Goal: Book appointment/travel/reservation

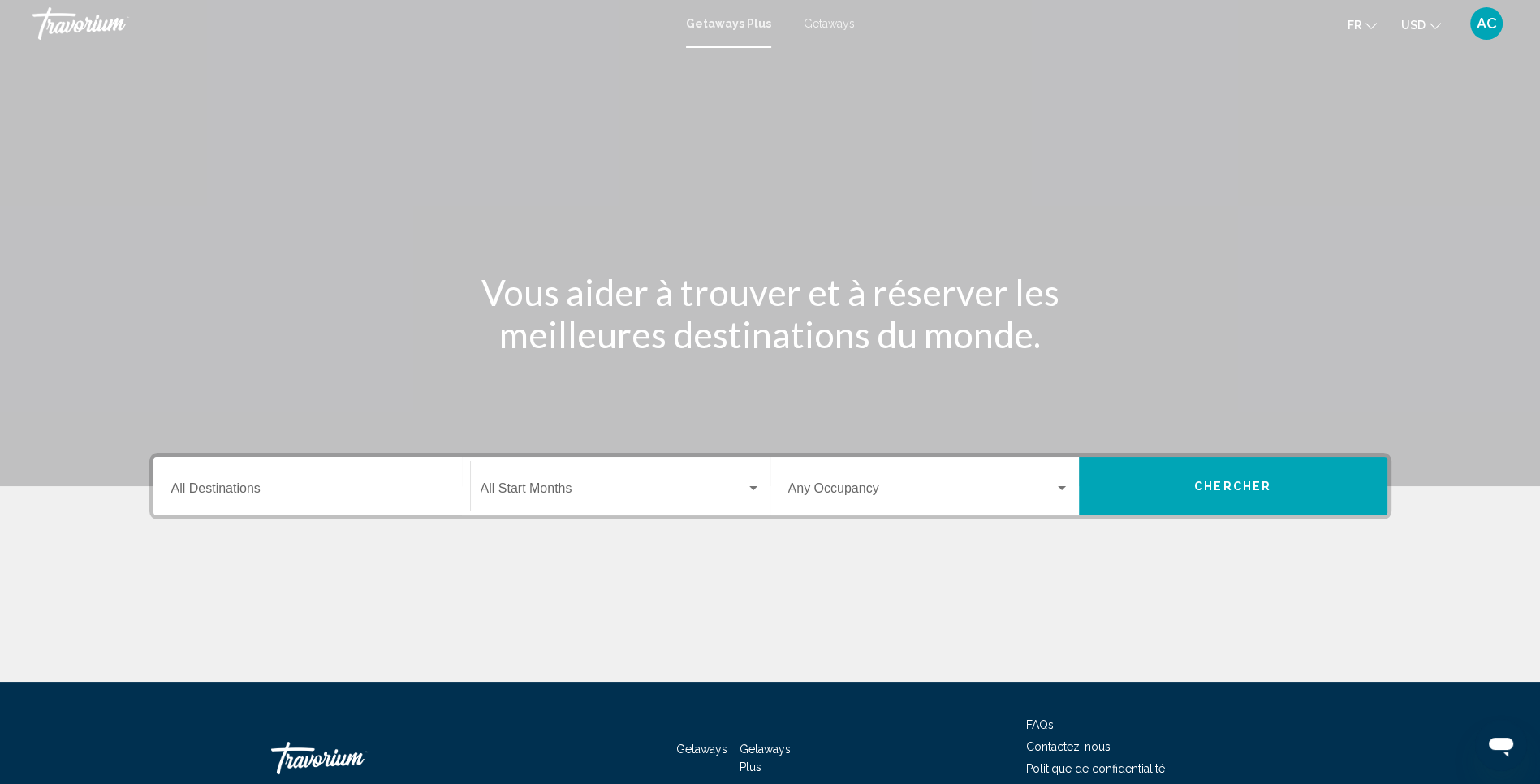
scroll to position [97, 0]
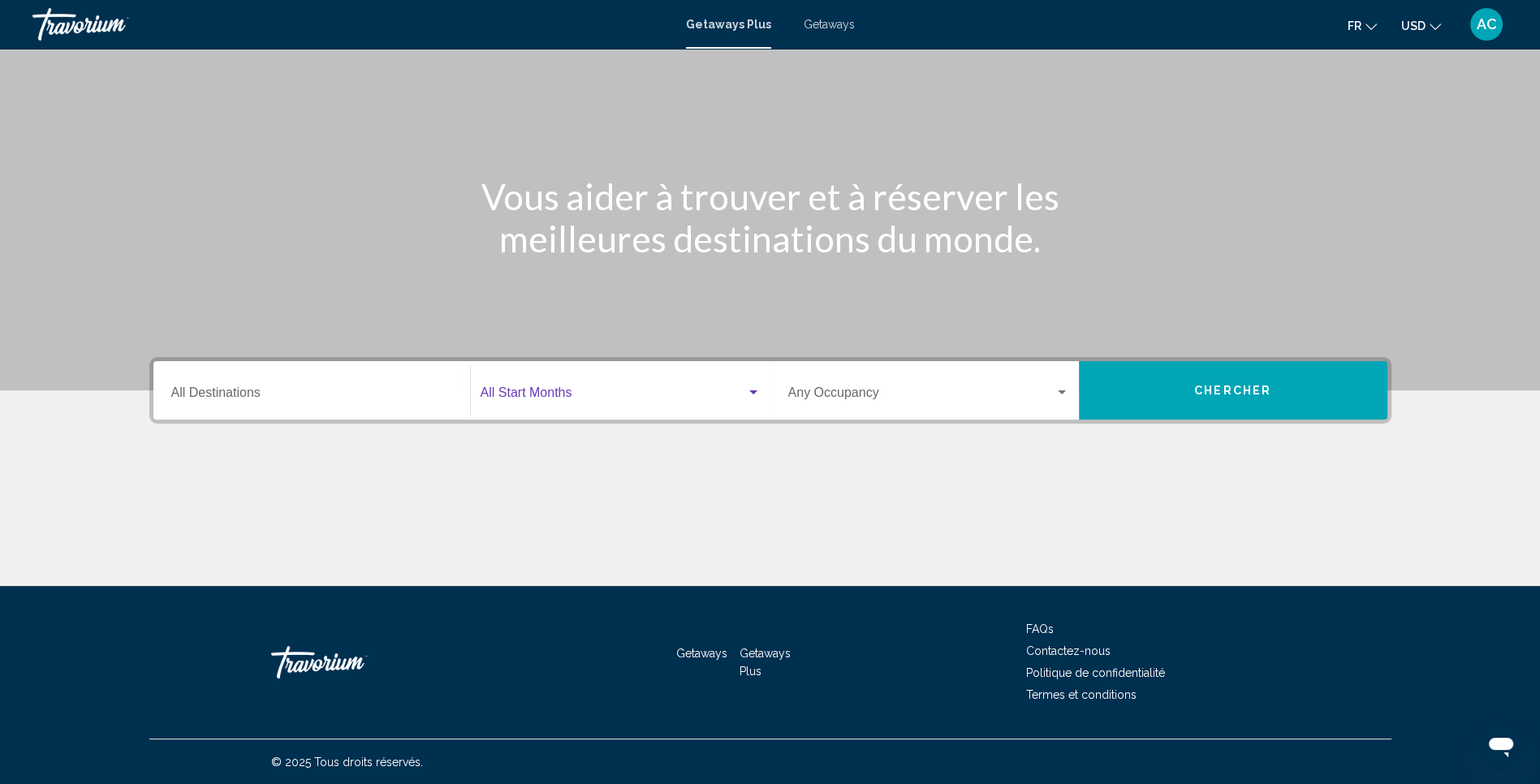
click at [699, 398] on span "Search widget" at bounding box center [613, 395] width 266 height 14
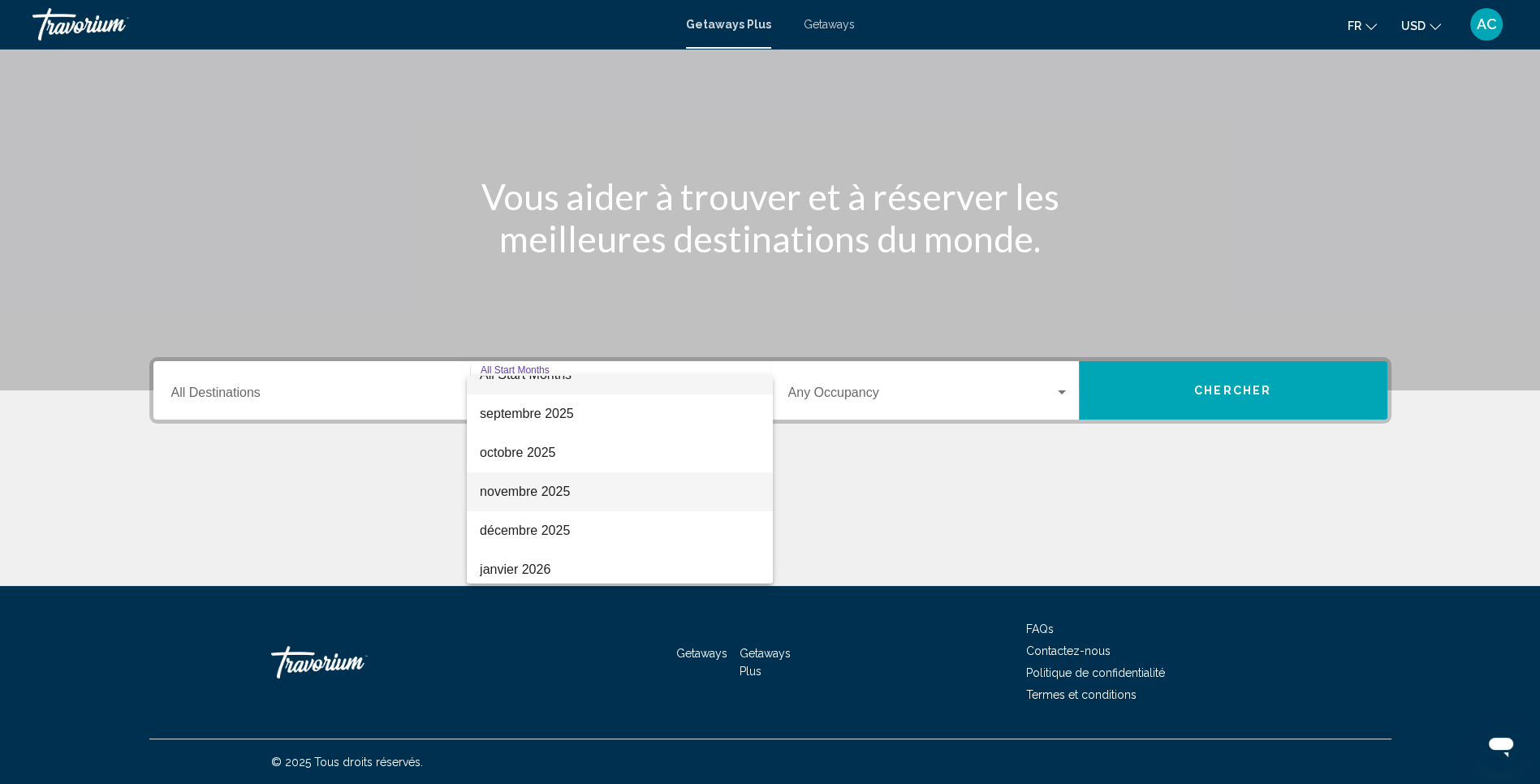
scroll to position [23, 0]
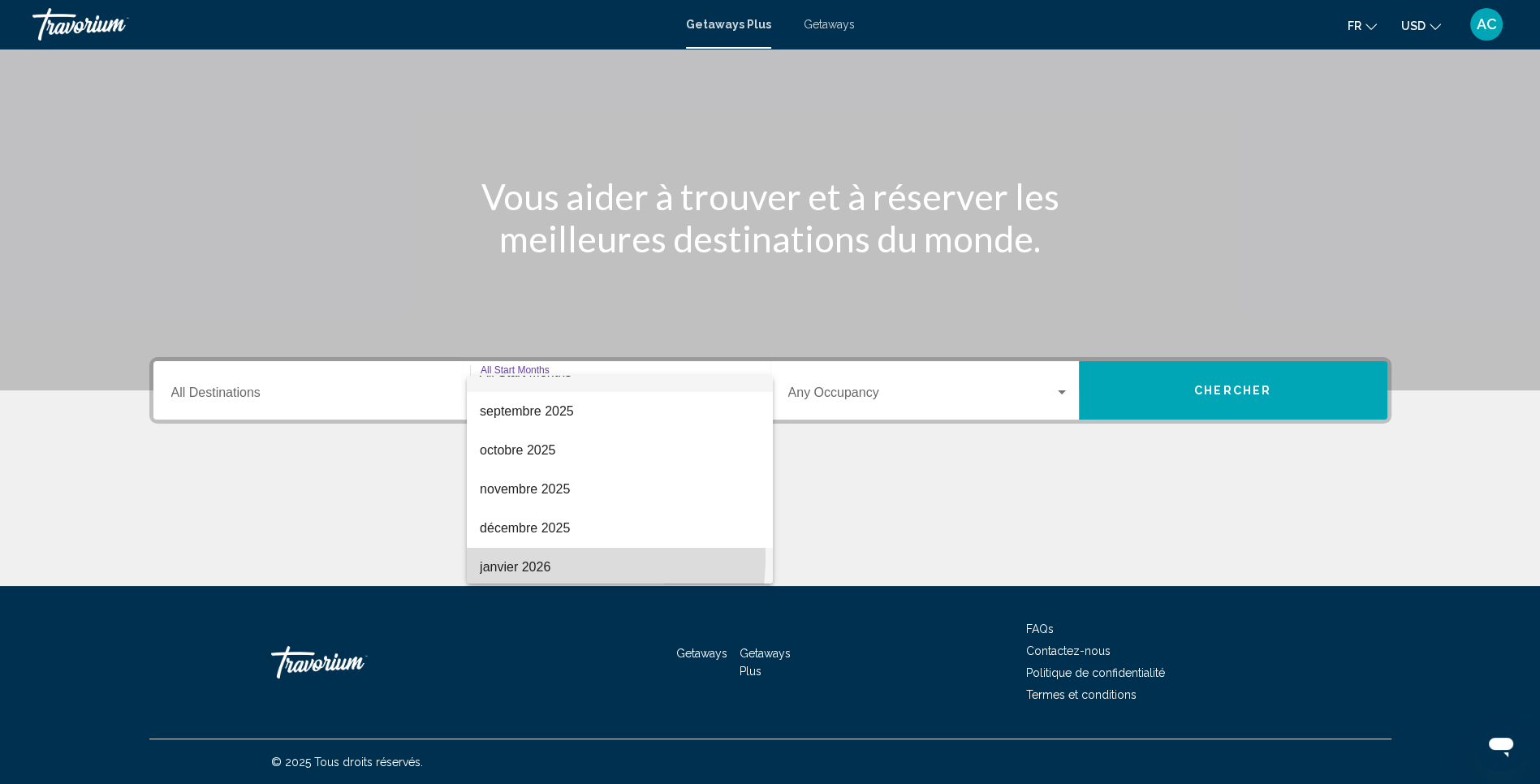
click at [509, 555] on span "janvier 2026" at bounding box center [620, 567] width 280 height 39
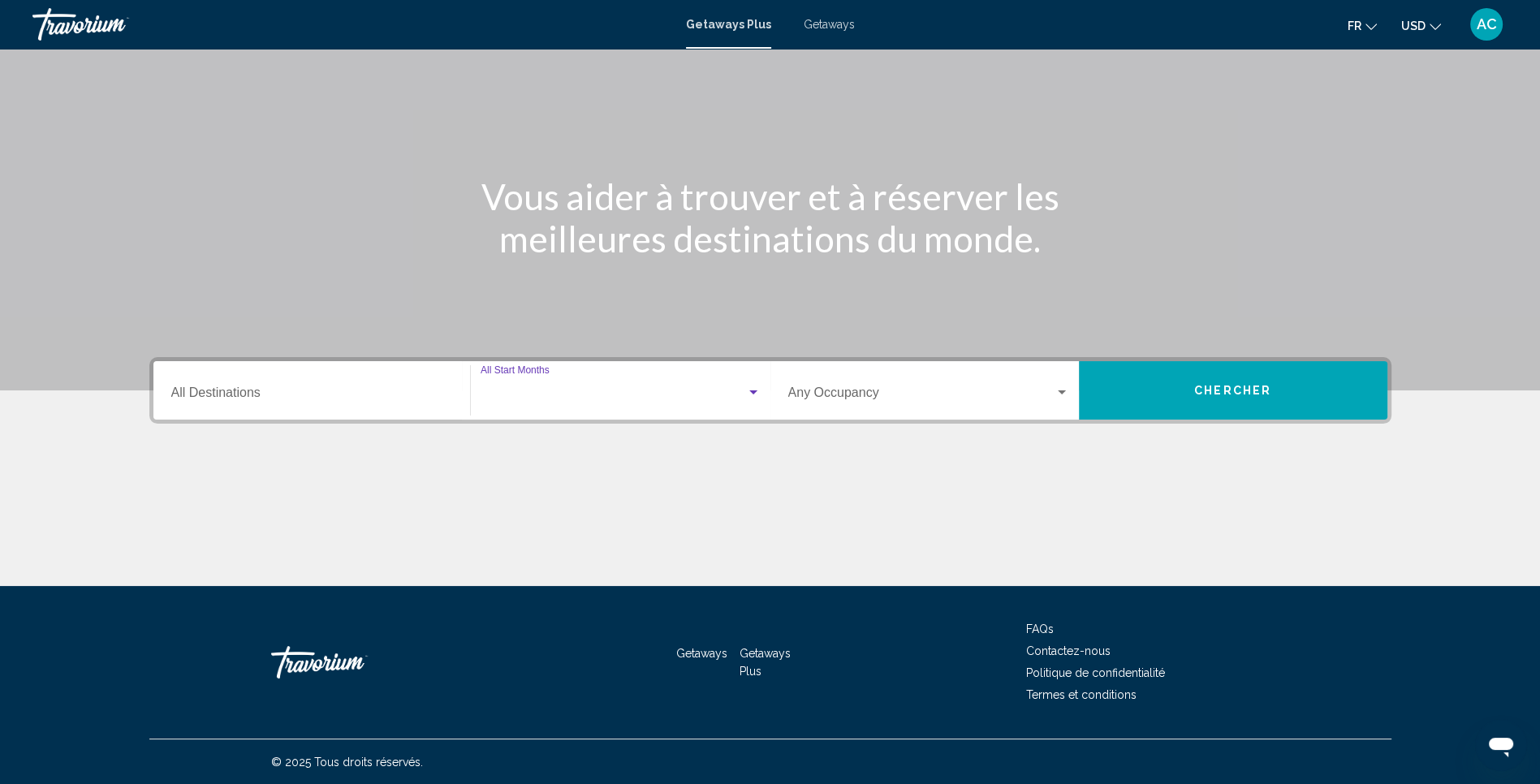
scroll to position [26, 0]
click at [313, 382] on div "Destination All Destinations" at bounding box center [312, 390] width 281 height 51
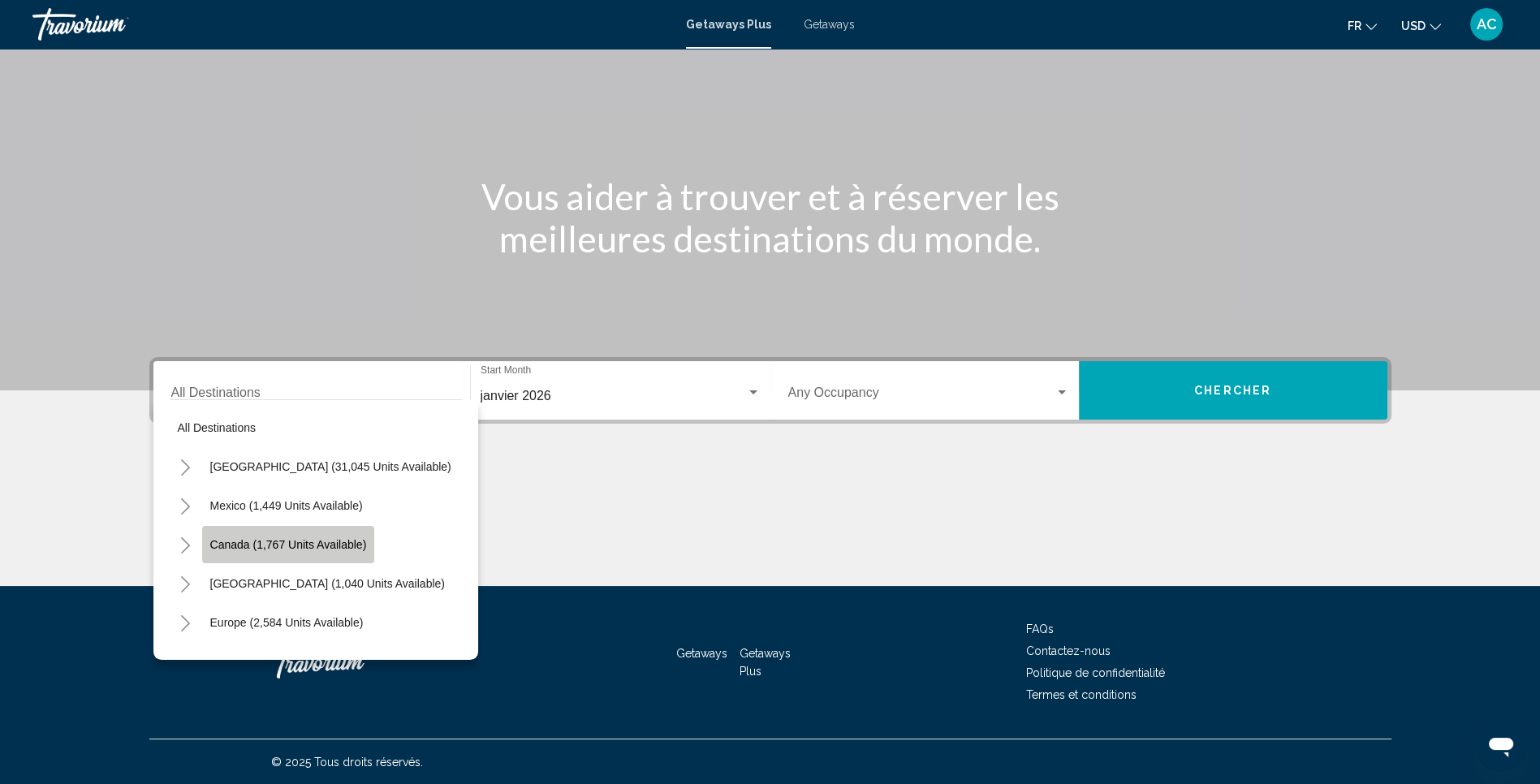
click at [323, 547] on span "Canada (1,767 units available)" at bounding box center [289, 544] width 157 height 13
type input "**********"
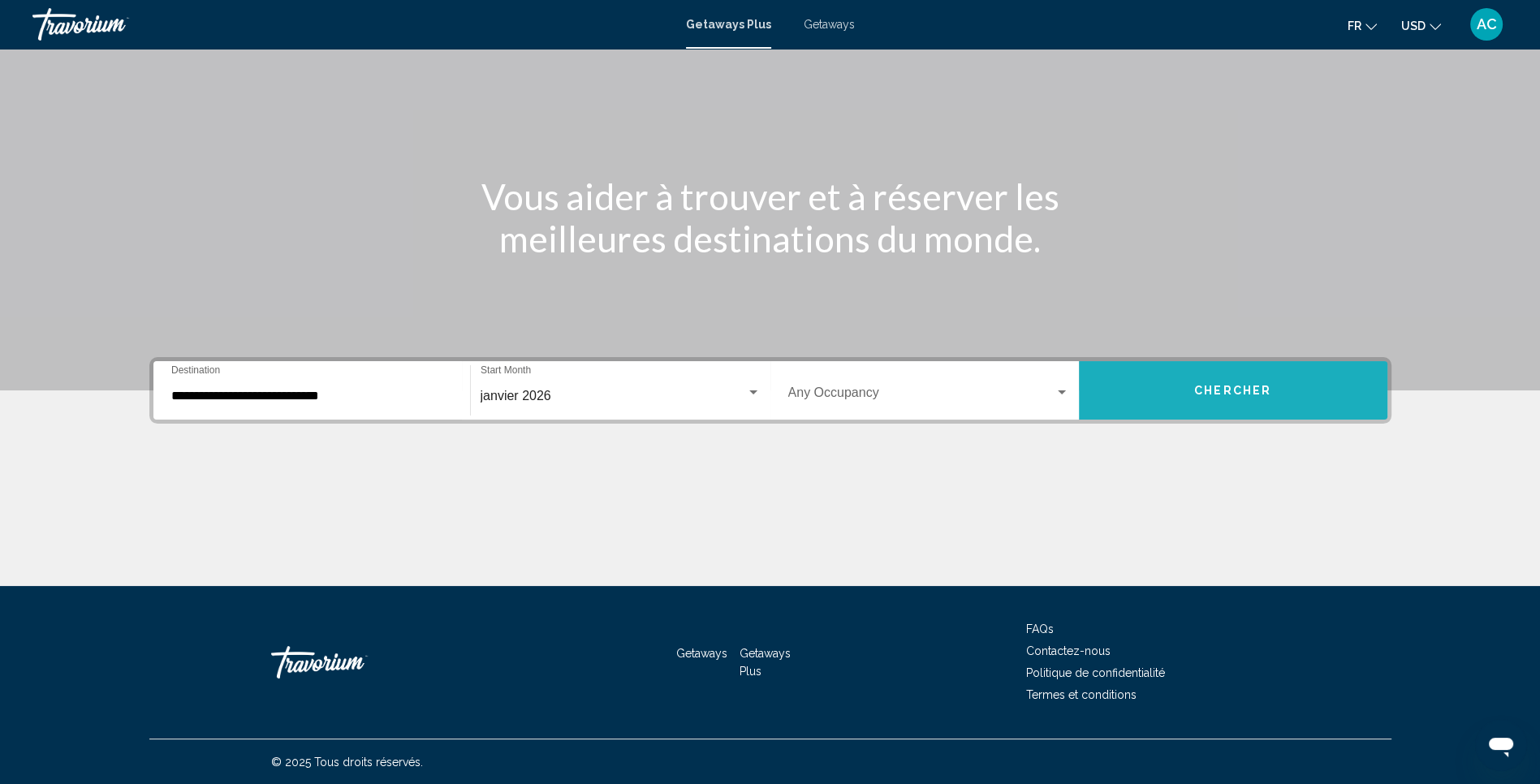
click at [1236, 384] on span "Chercher" at bounding box center [1233, 390] width 77 height 13
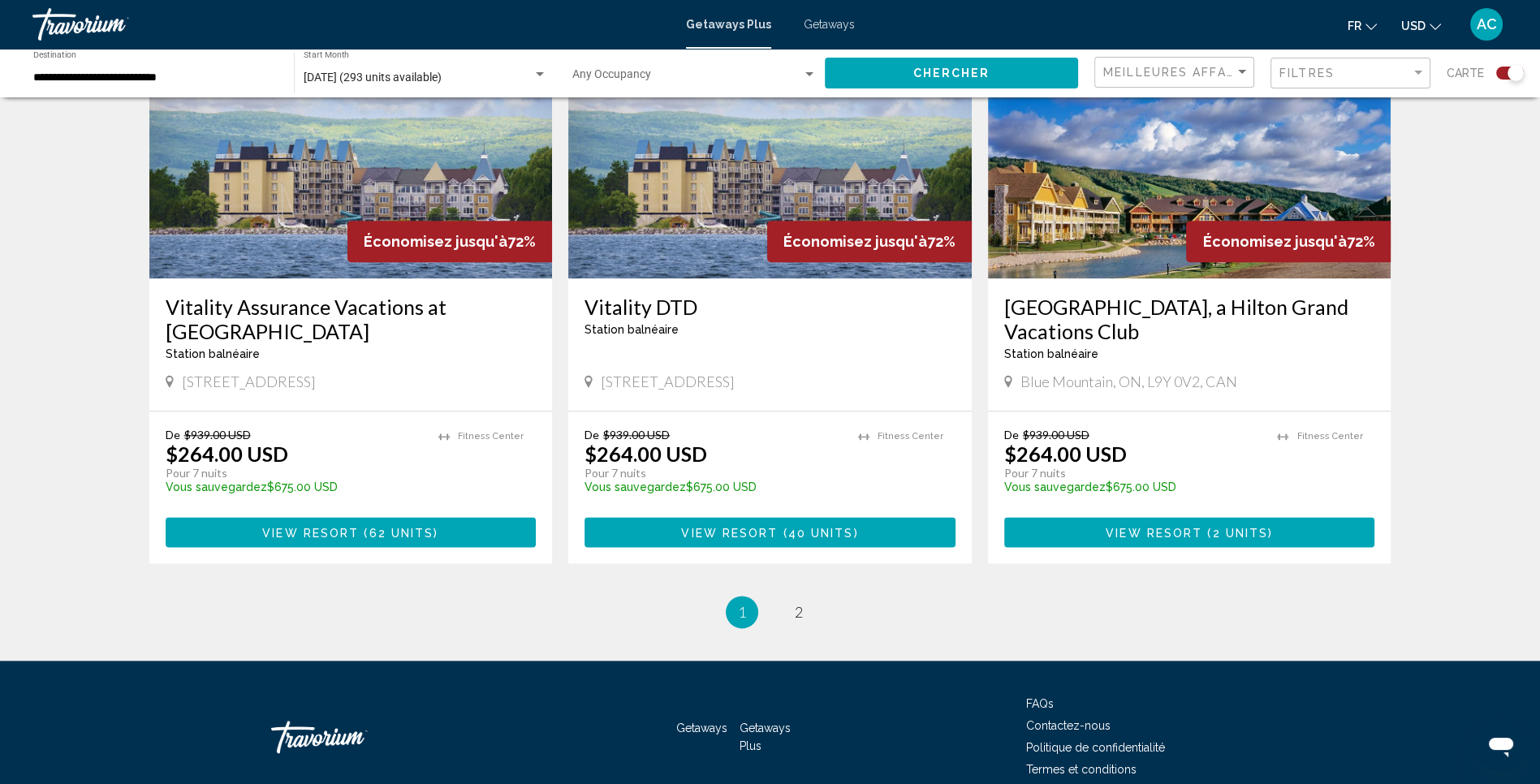
scroll to position [2385, 0]
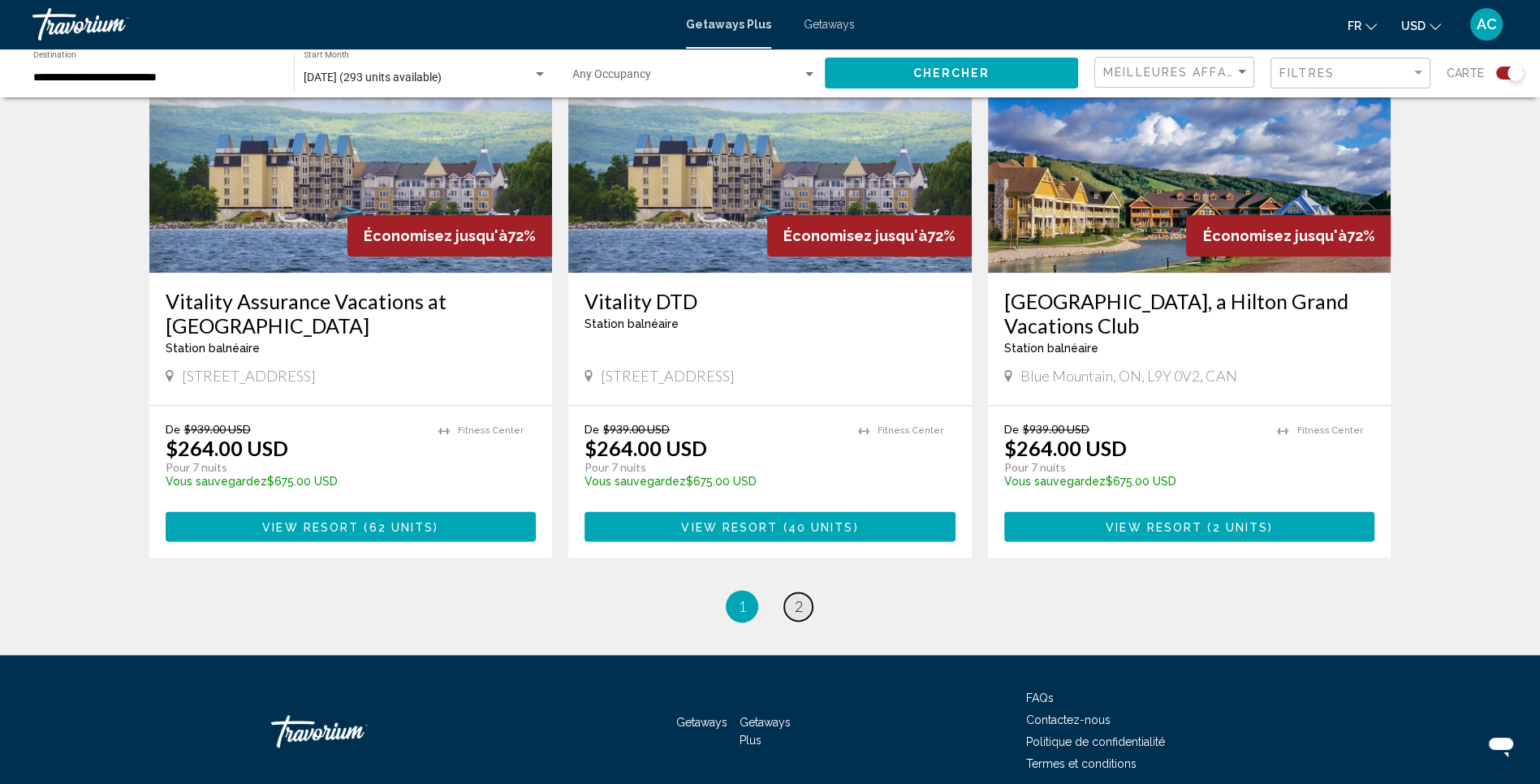
click at [786, 592] on link "page 2" at bounding box center [798, 606] width 28 height 28
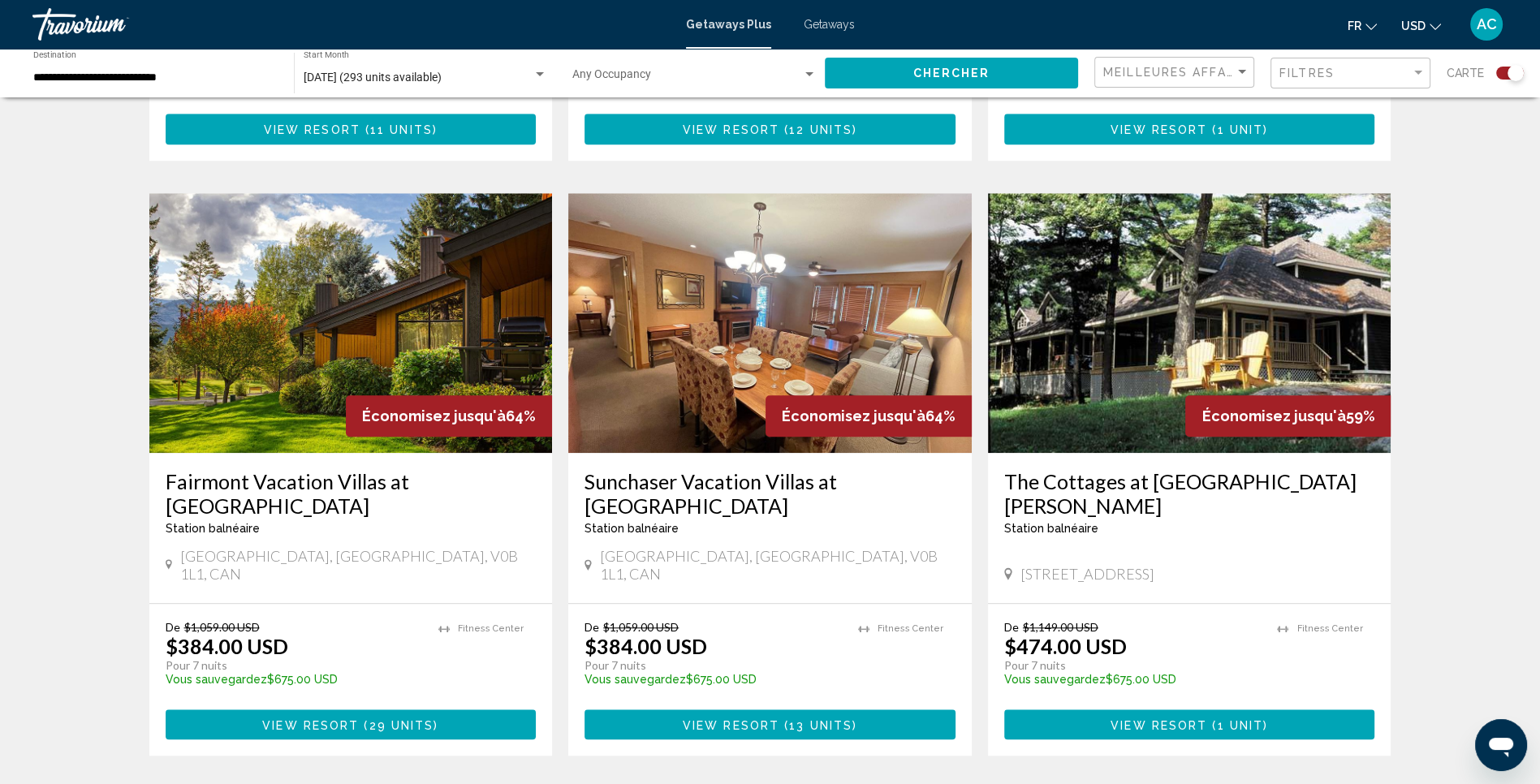
scroll to position [1834, 0]
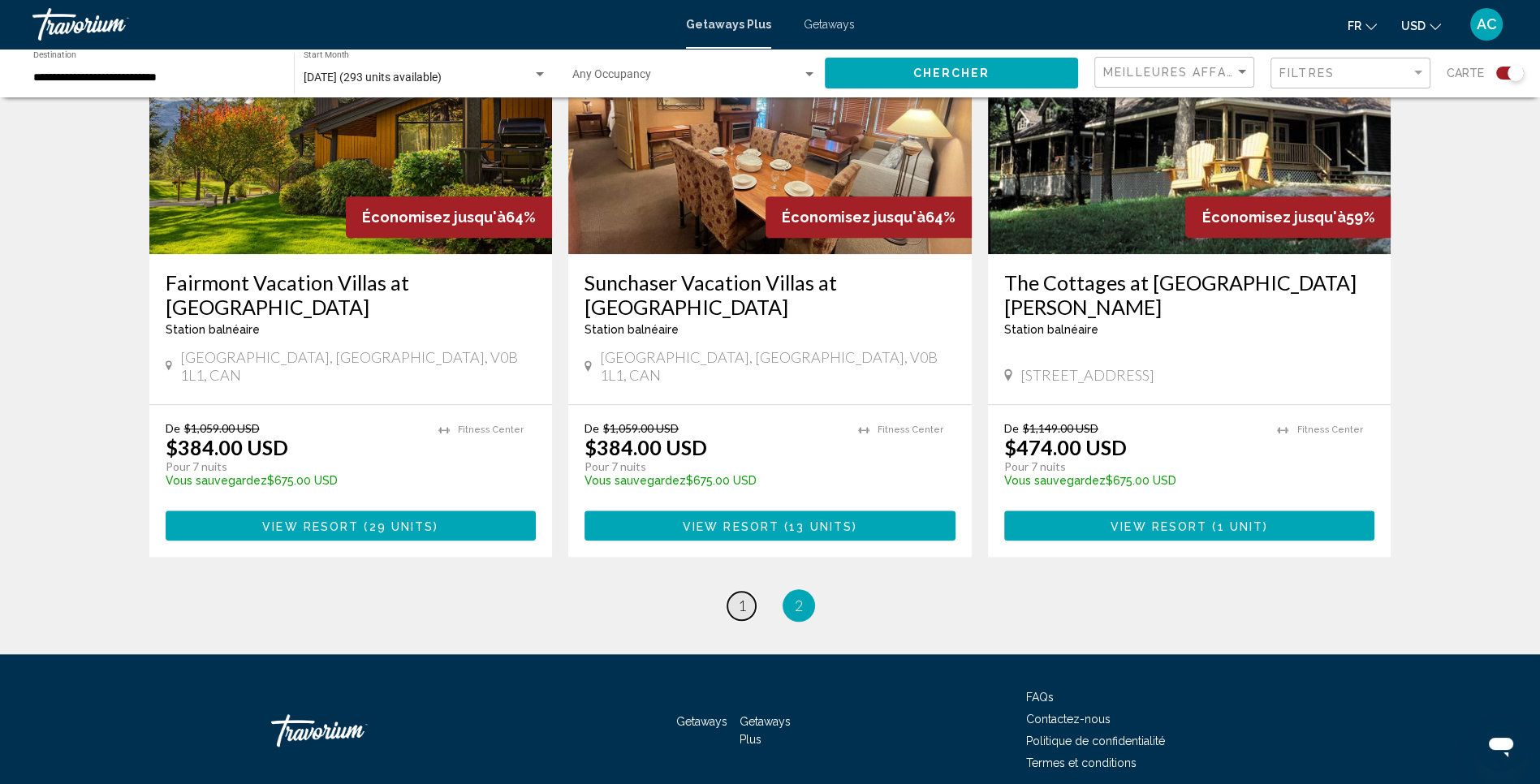
click at [736, 591] on link "page 1" at bounding box center [741, 605] width 28 height 28
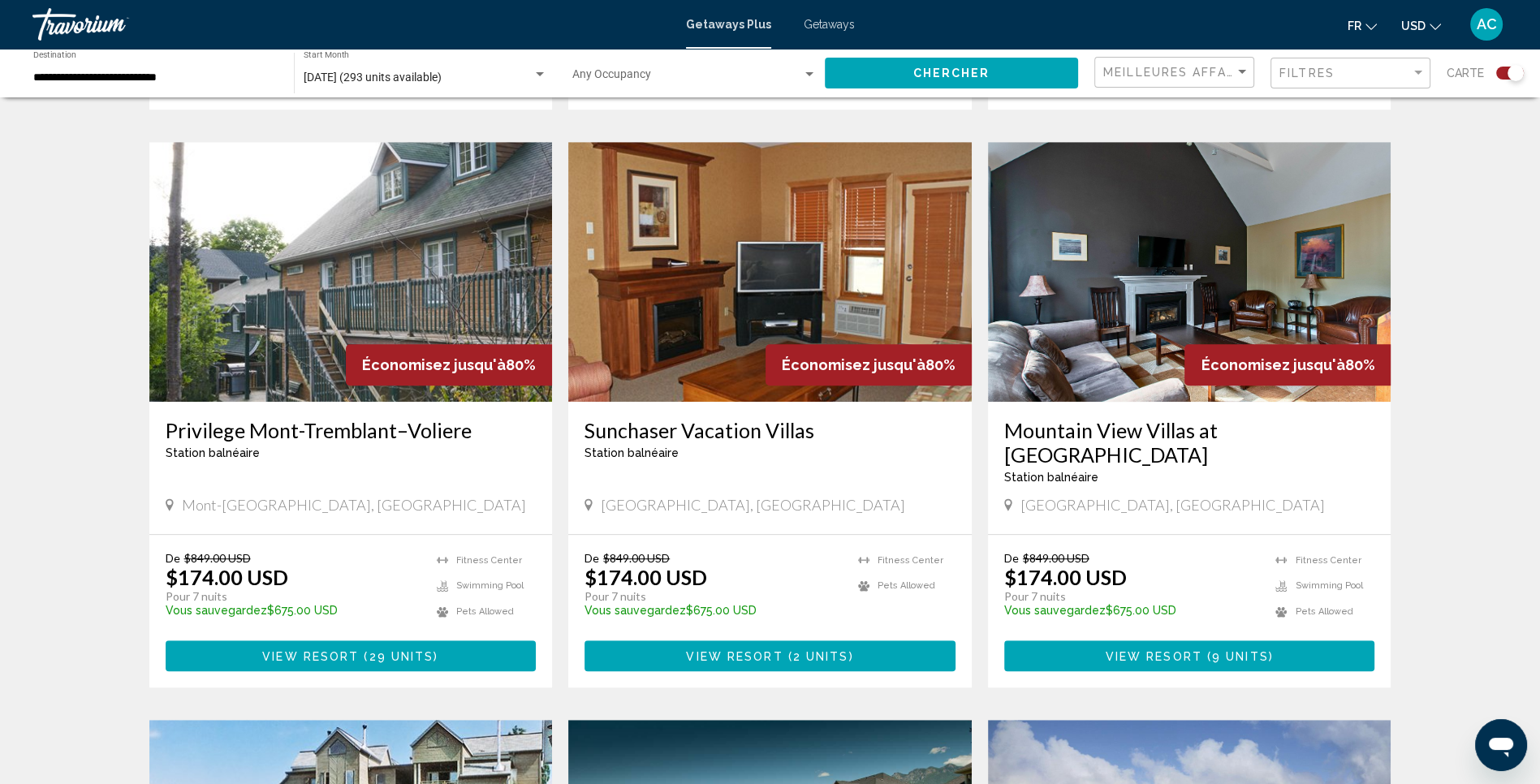
scroll to position [1119, 0]
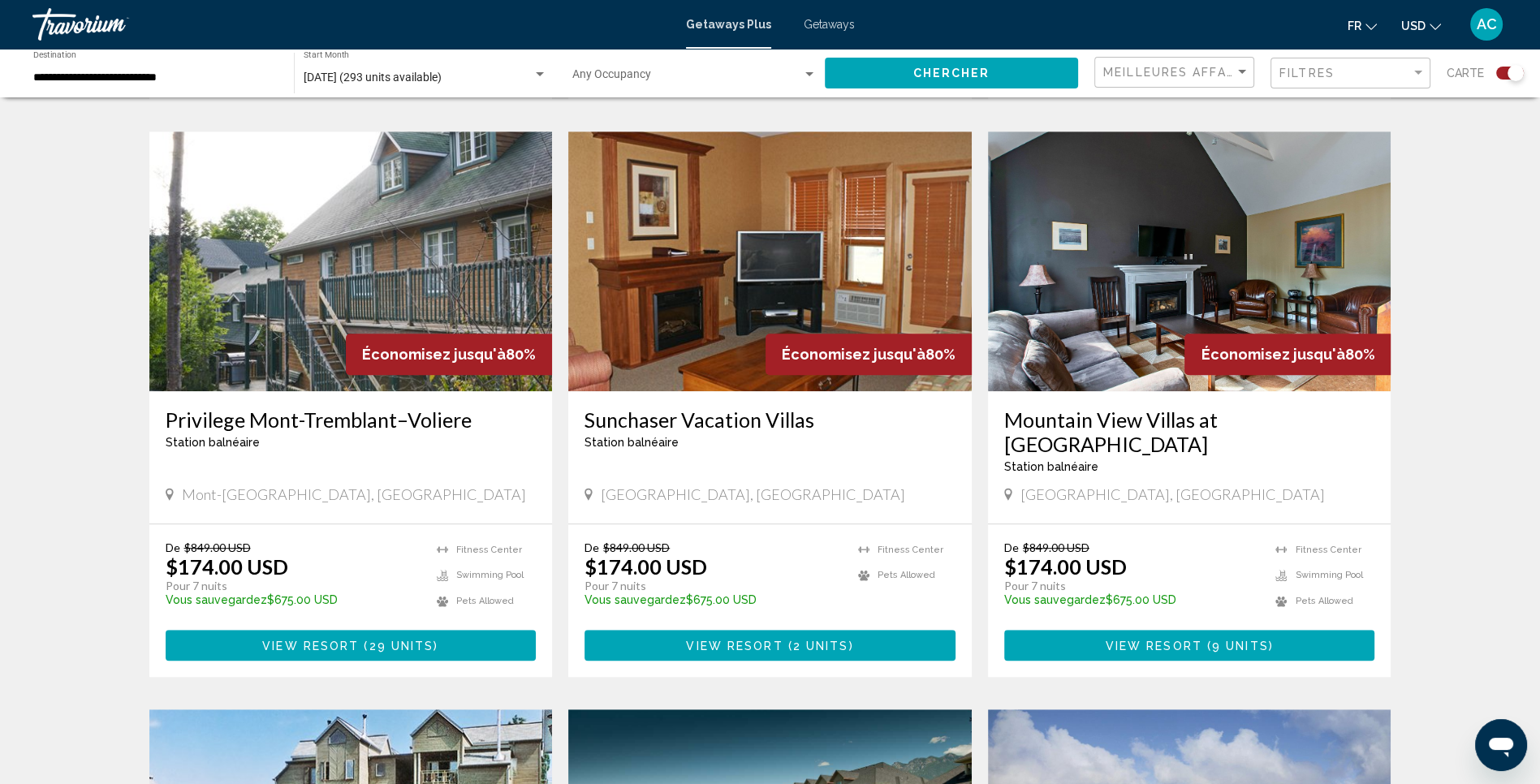
click at [415, 640] on span "29 units" at bounding box center [402, 646] width 65 height 13
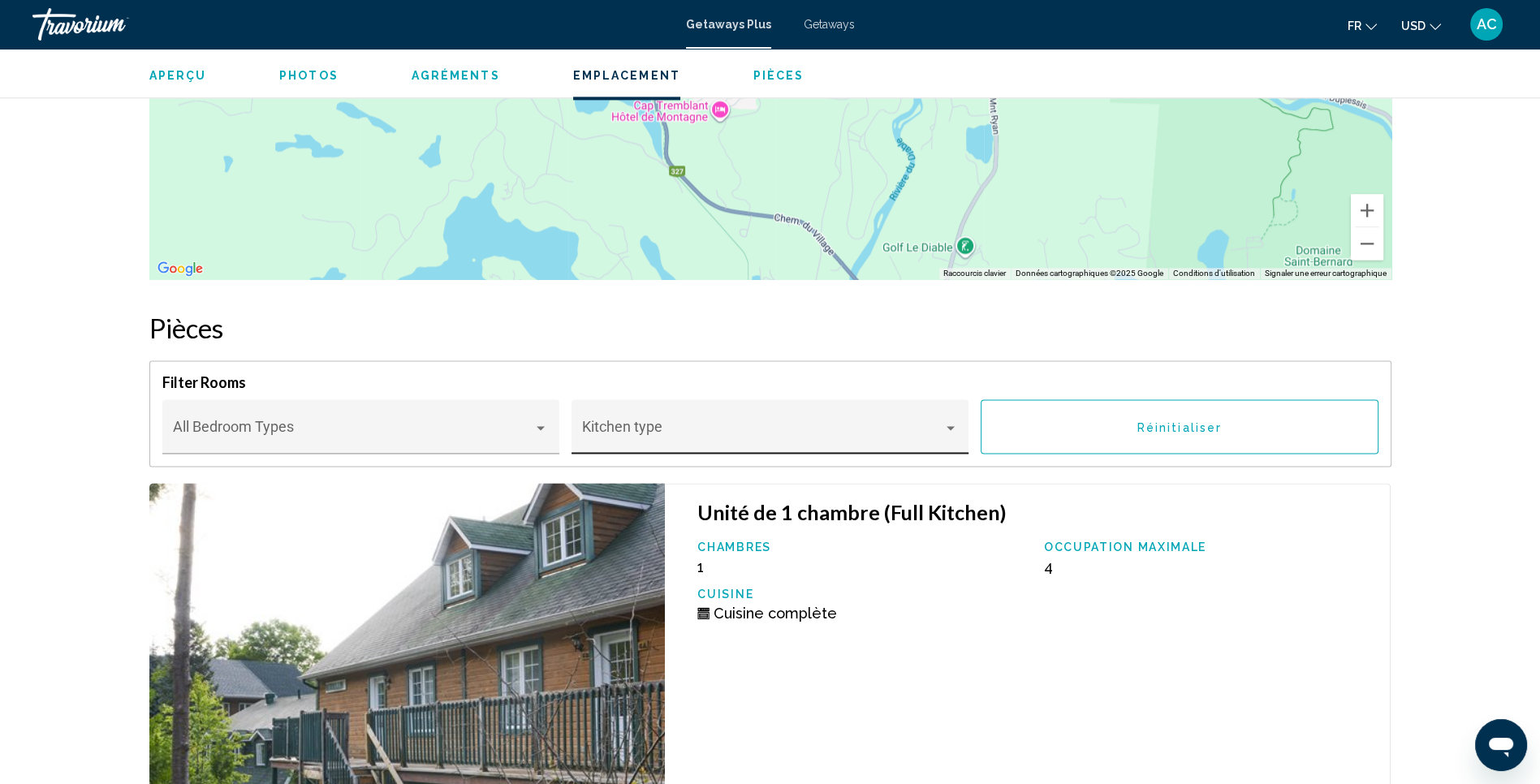
scroll to position [2772, 0]
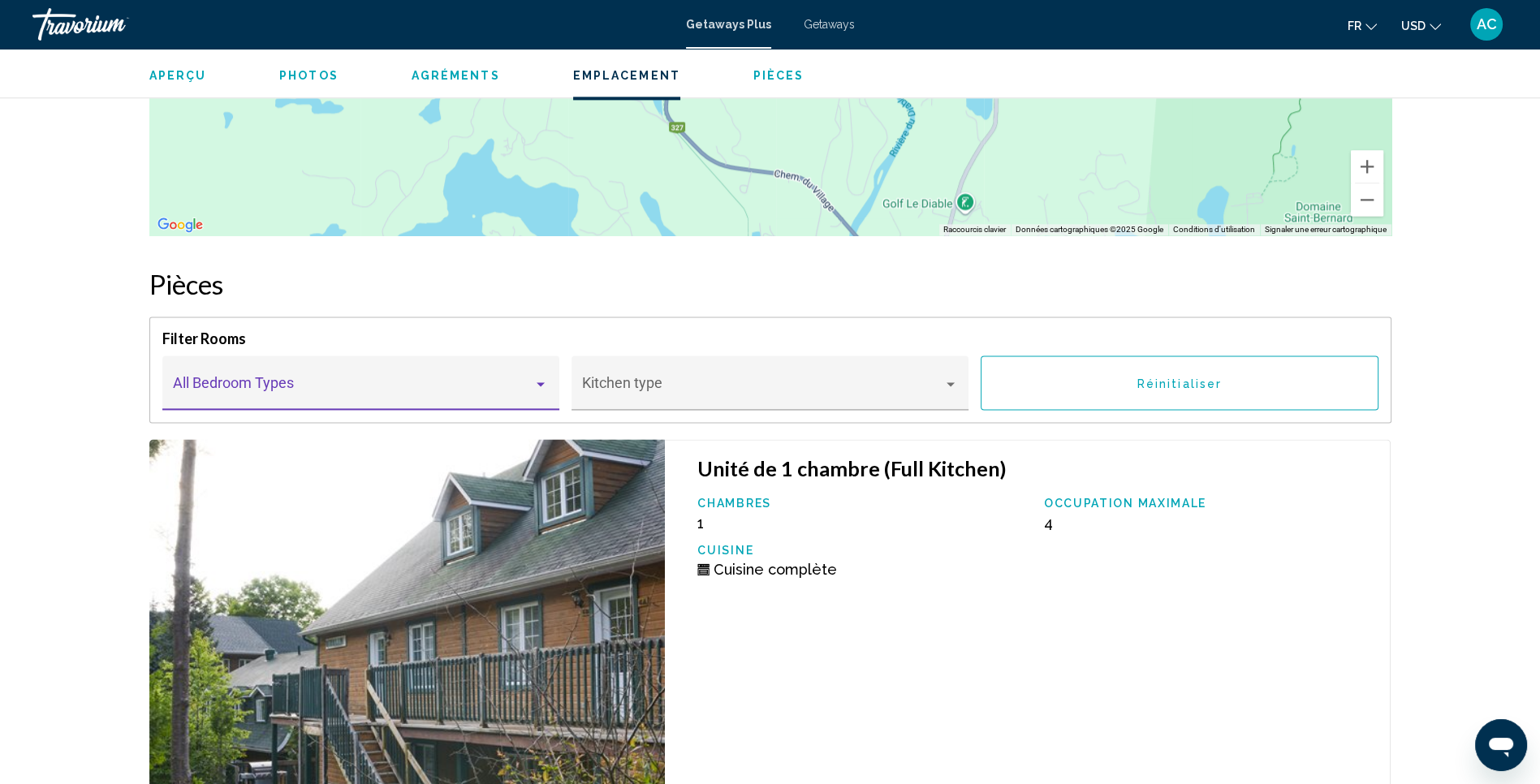
click at [541, 384] on div "Main content" at bounding box center [541, 384] width 8 height 4
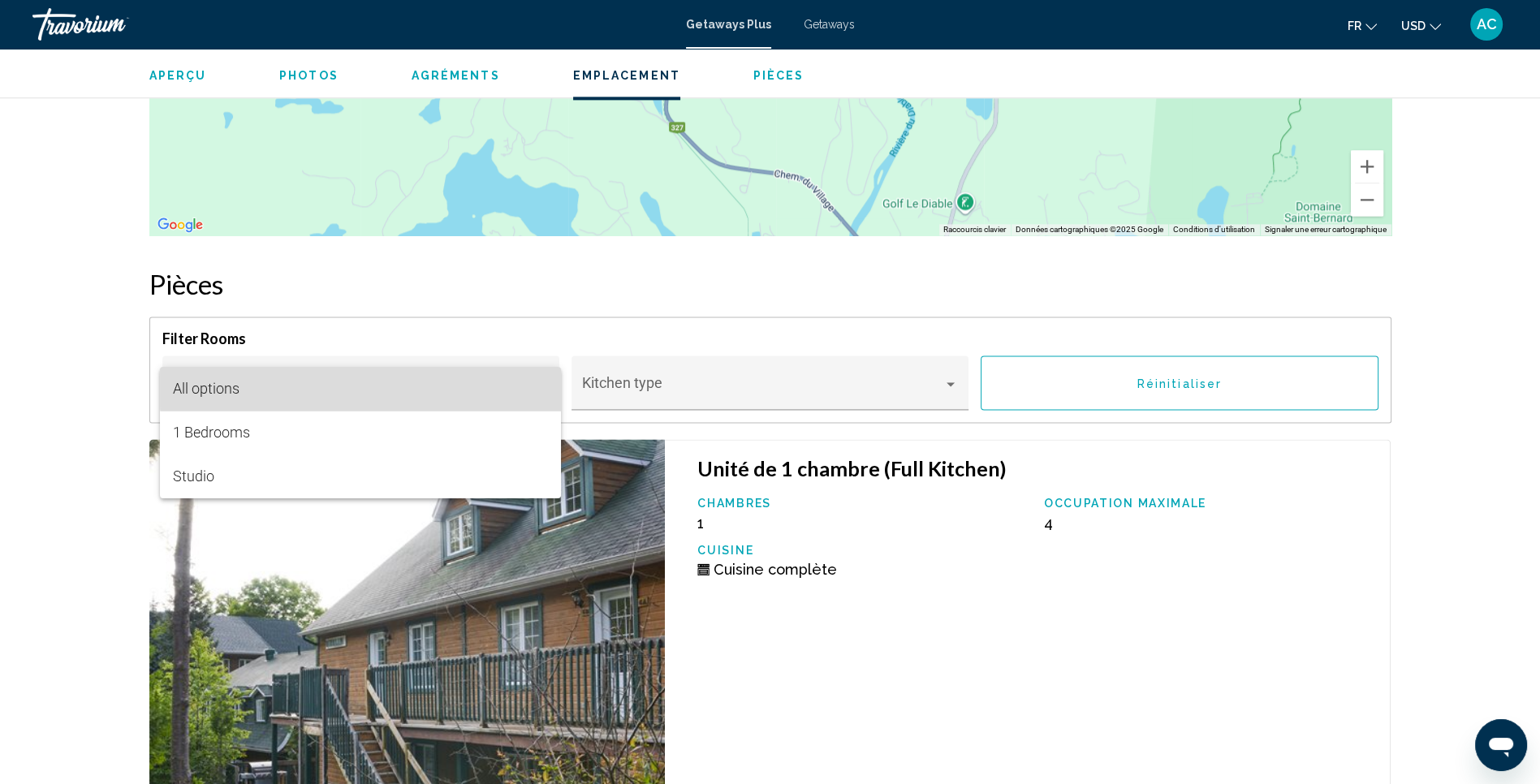
click at [541, 384] on span "All options" at bounding box center [361, 389] width 375 height 44
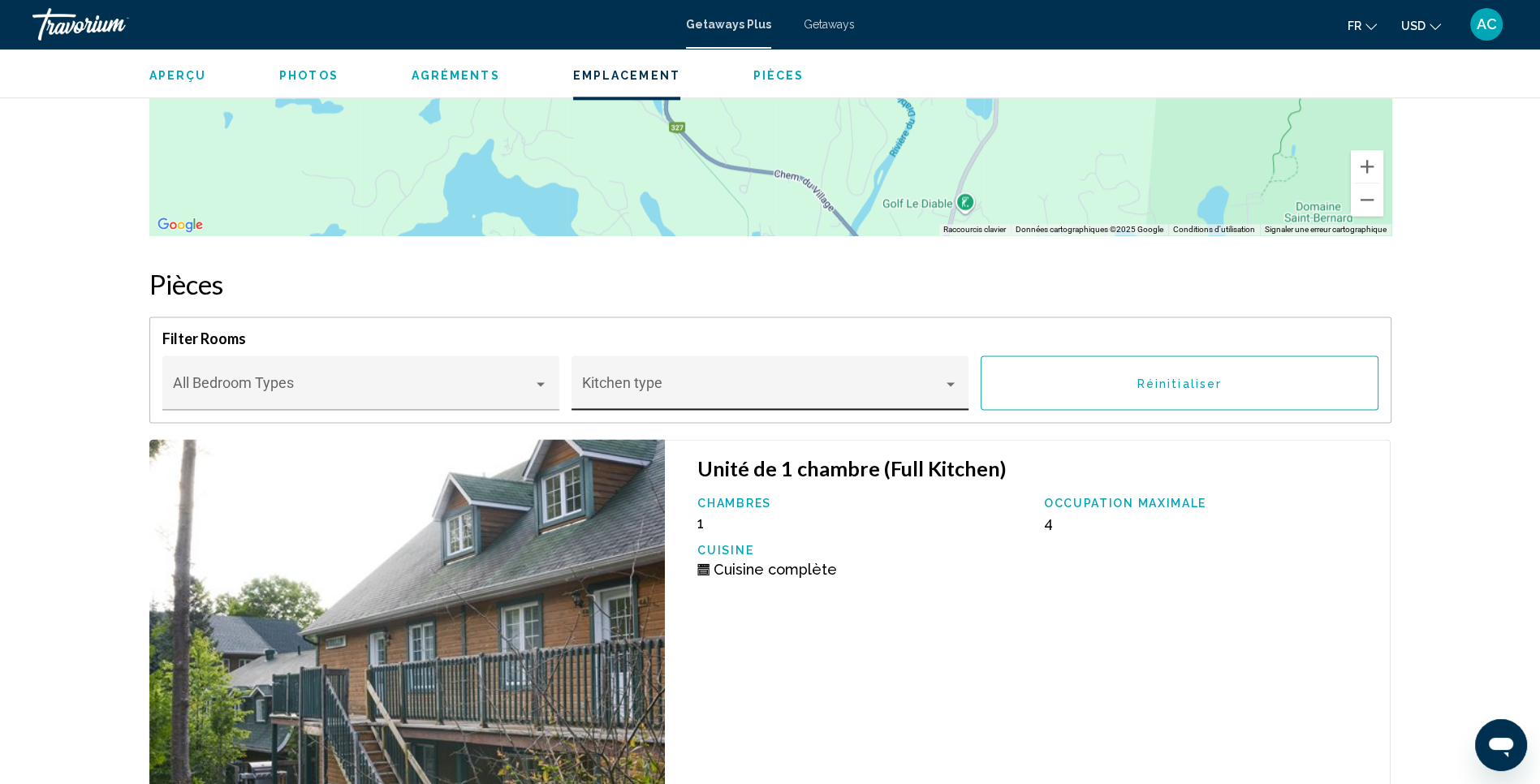
click at [706, 374] on div "Kitchen type" at bounding box center [770, 388] width 375 height 43
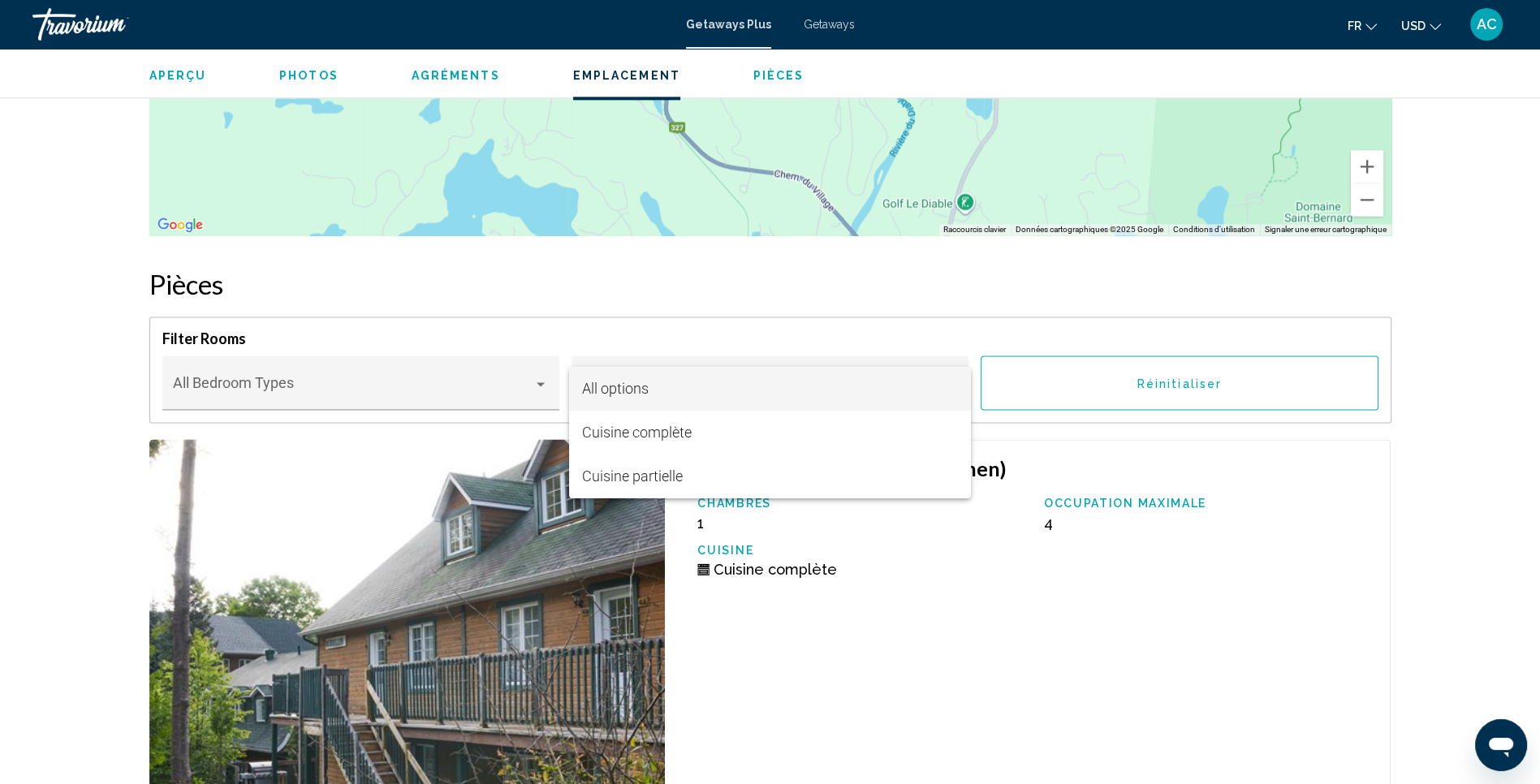
click at [706, 374] on span "All options" at bounding box center [770, 389] width 375 height 44
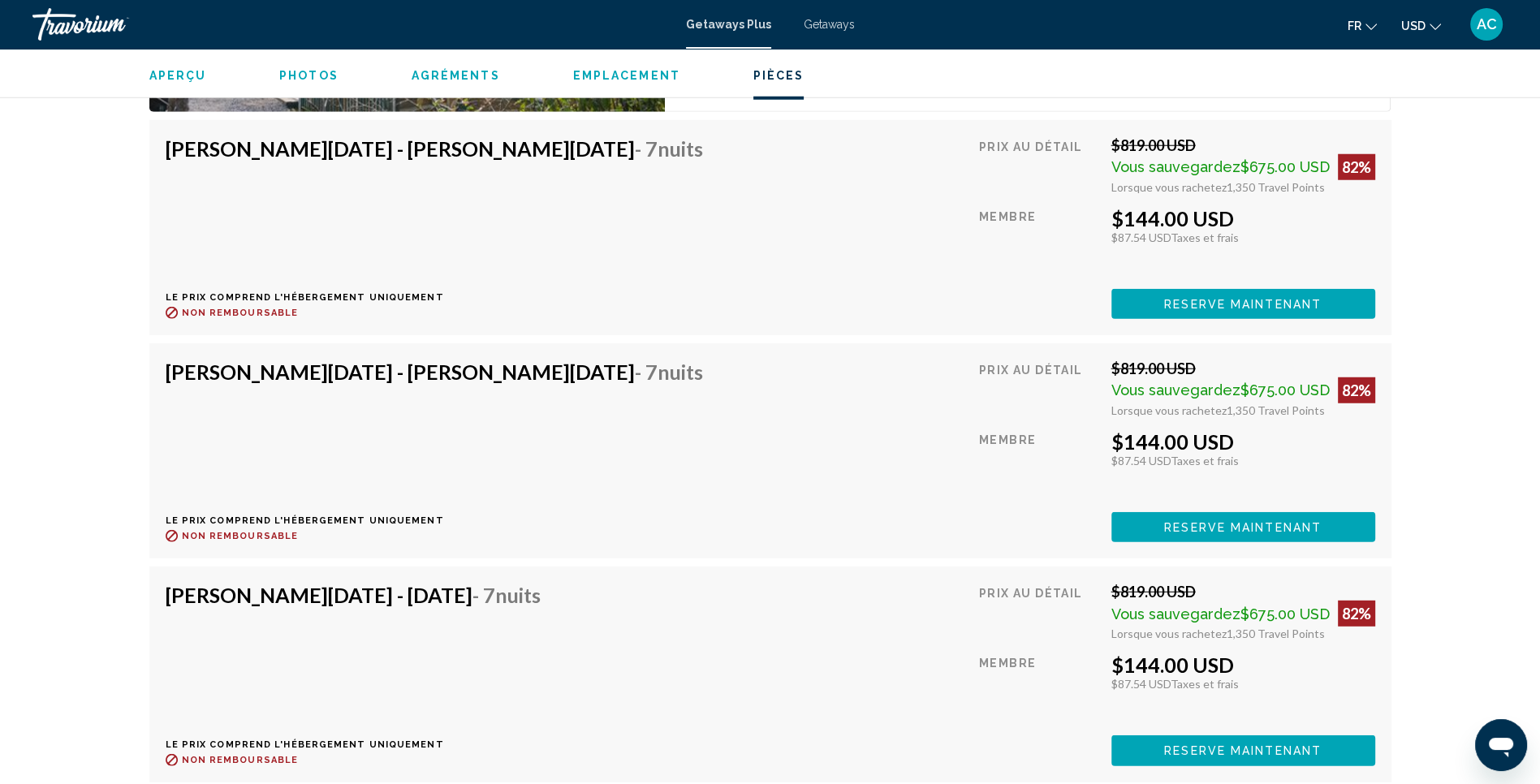
scroll to position [5550, 0]
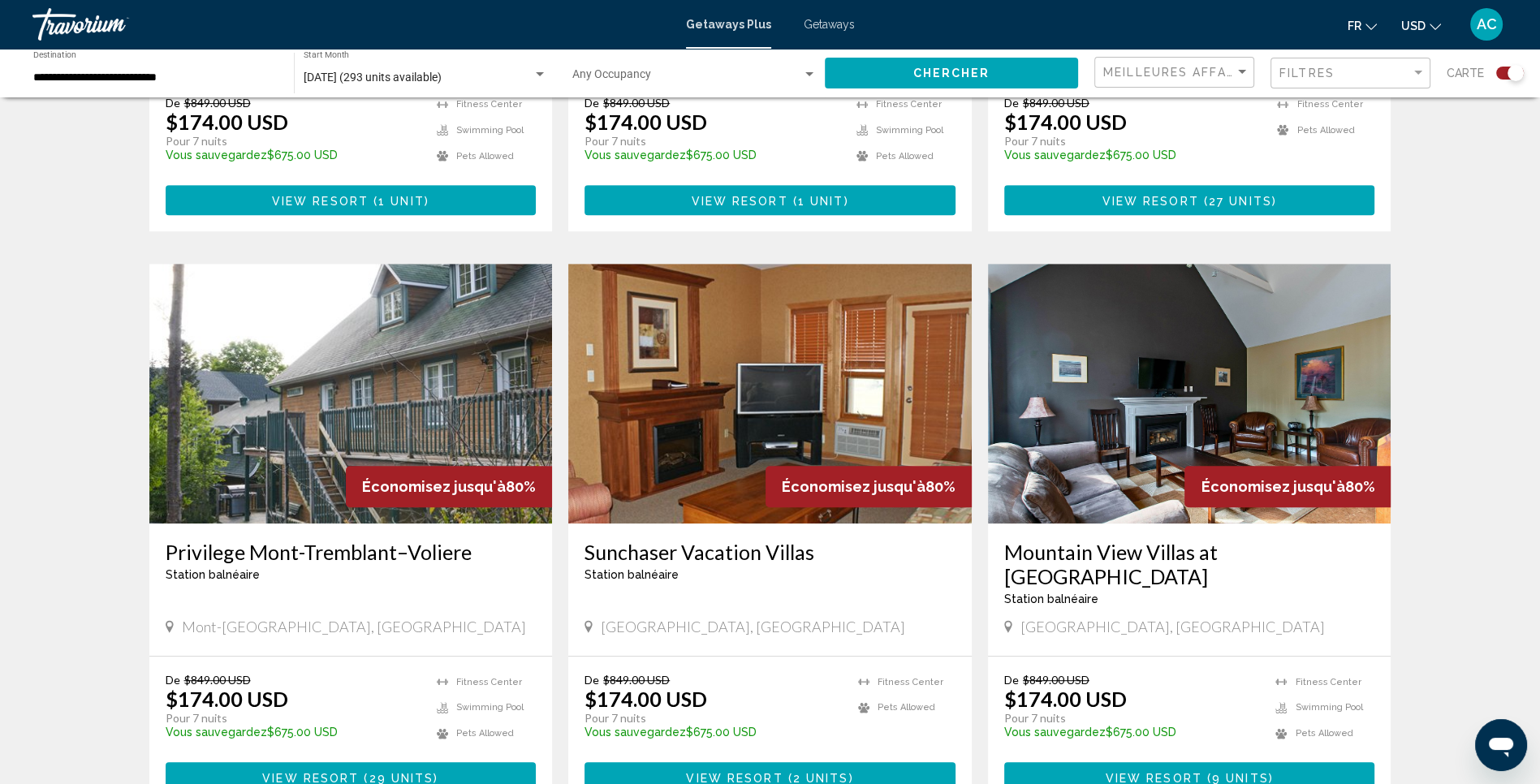
scroll to position [986, 0]
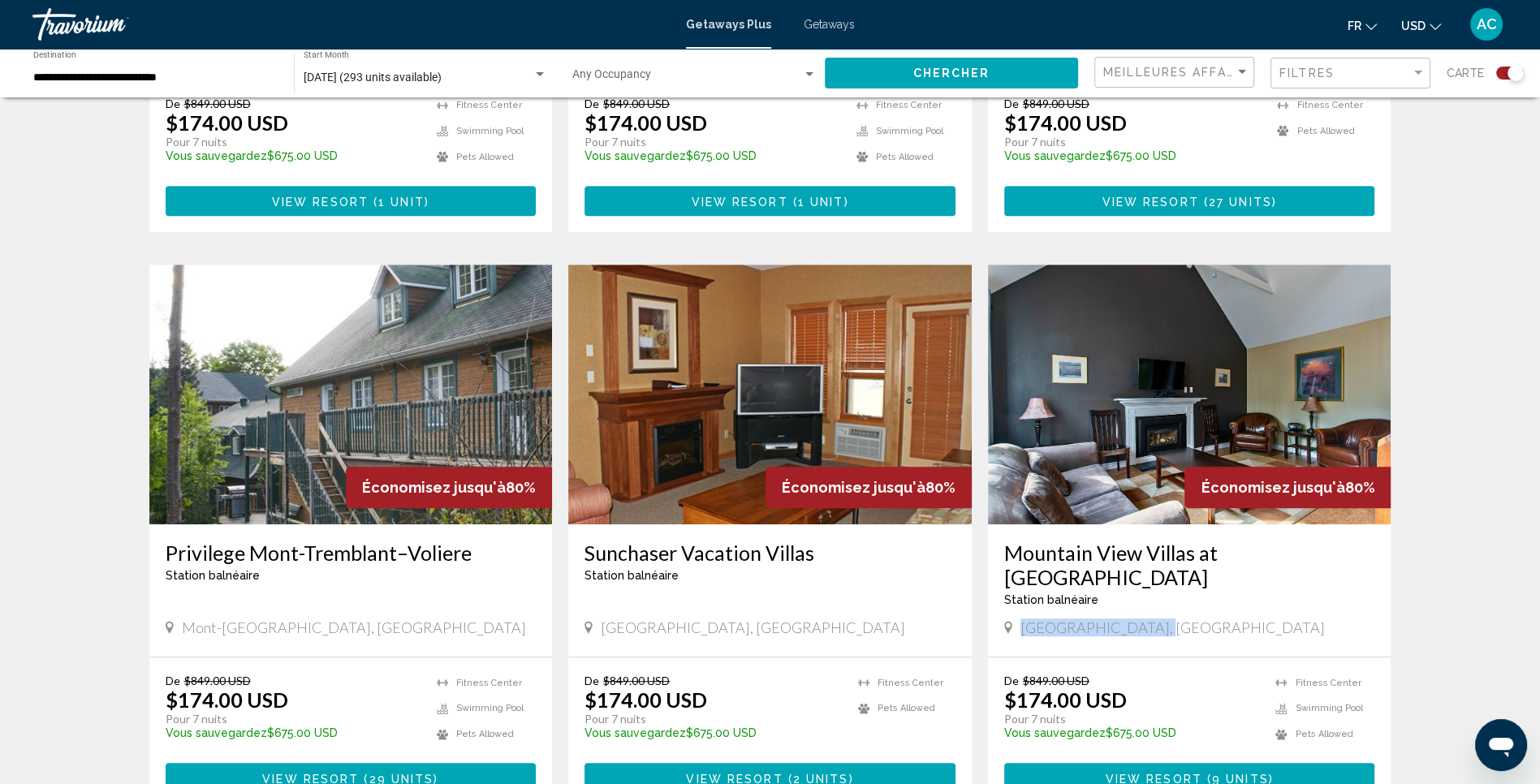
drag, startPoint x: 1152, startPoint y: 584, endPoint x: 1038, endPoint y: 573, distance: 114.5
click at [1014, 619] on div "[GEOGRAPHIC_DATA], [GEOGRAPHIC_DATA]" at bounding box center [1189, 627] width 371 height 18
copy span "[GEOGRAPHIC_DATA], [GEOGRAPHIC_DATA]"
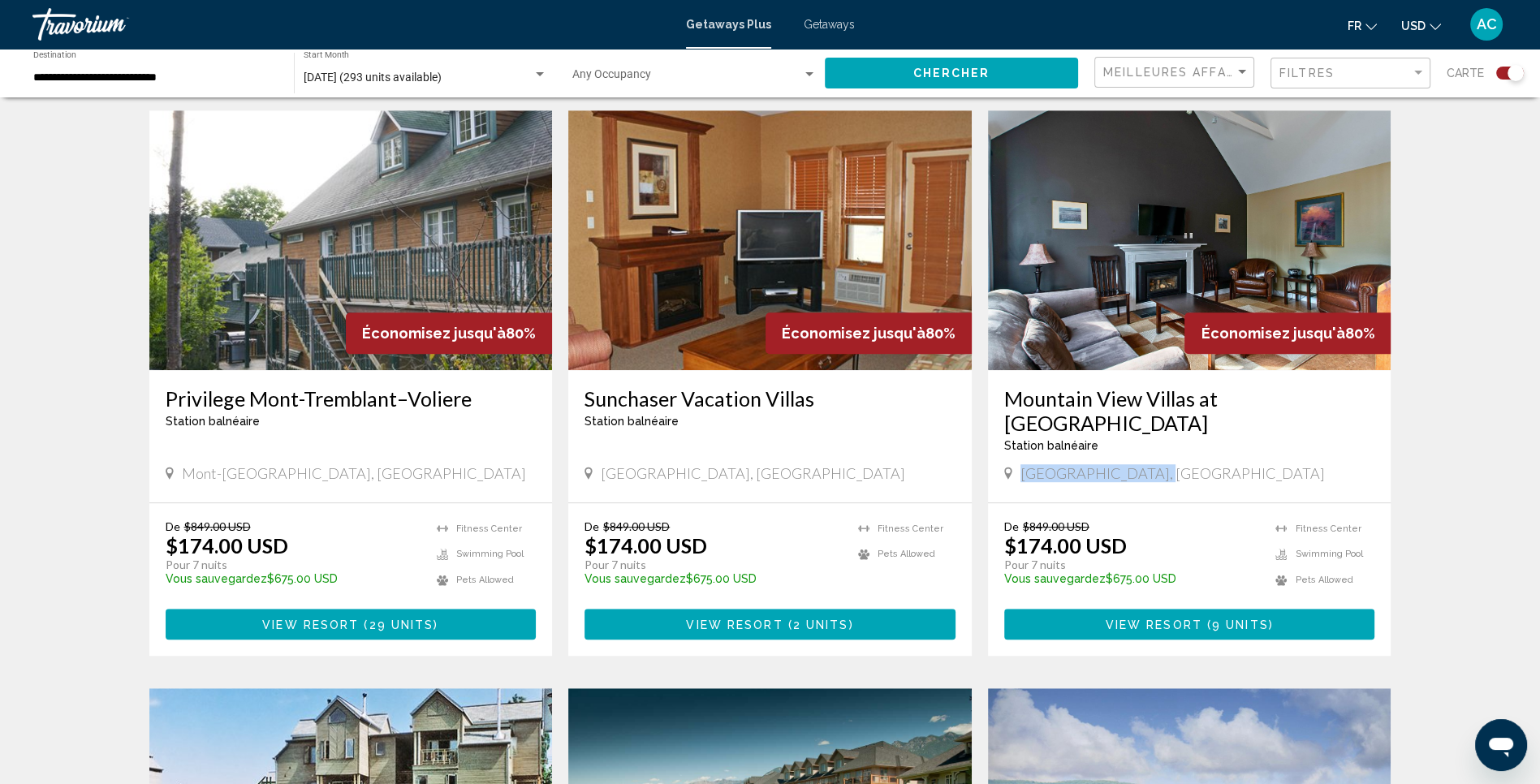
scroll to position [1195, 0]
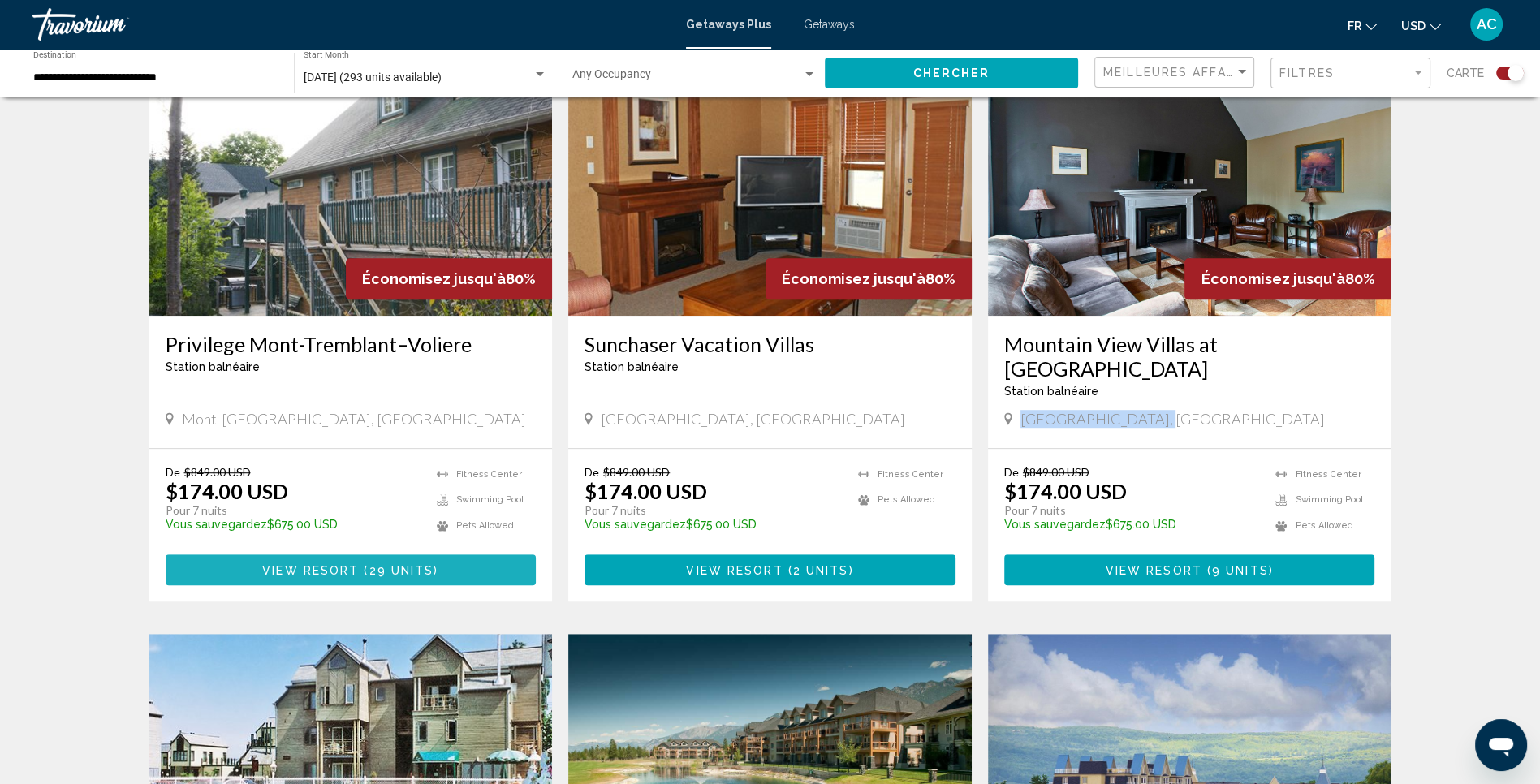
click at [362, 564] on span "Main content" at bounding box center [362, 570] width 5 height 13
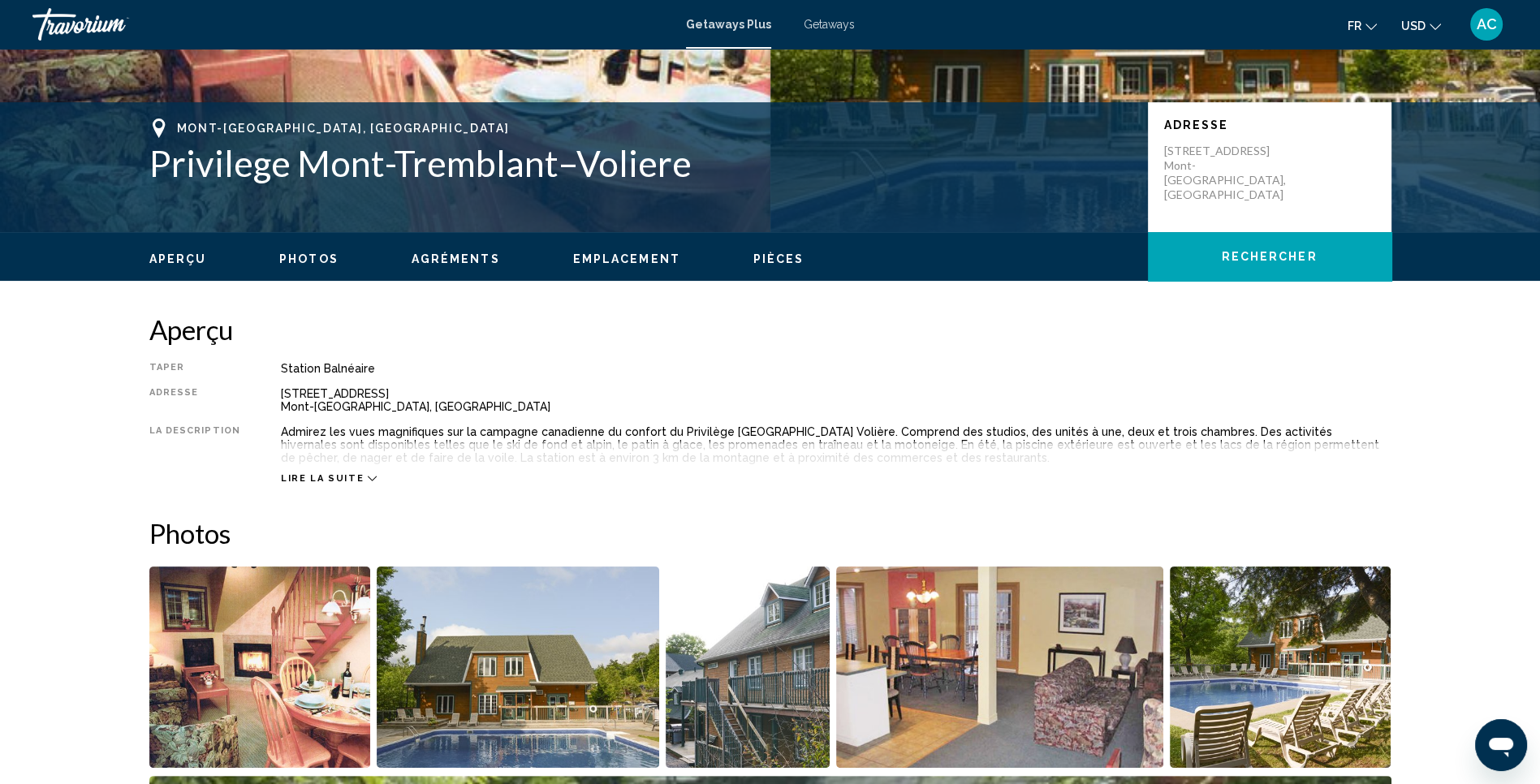
scroll to position [309, 0]
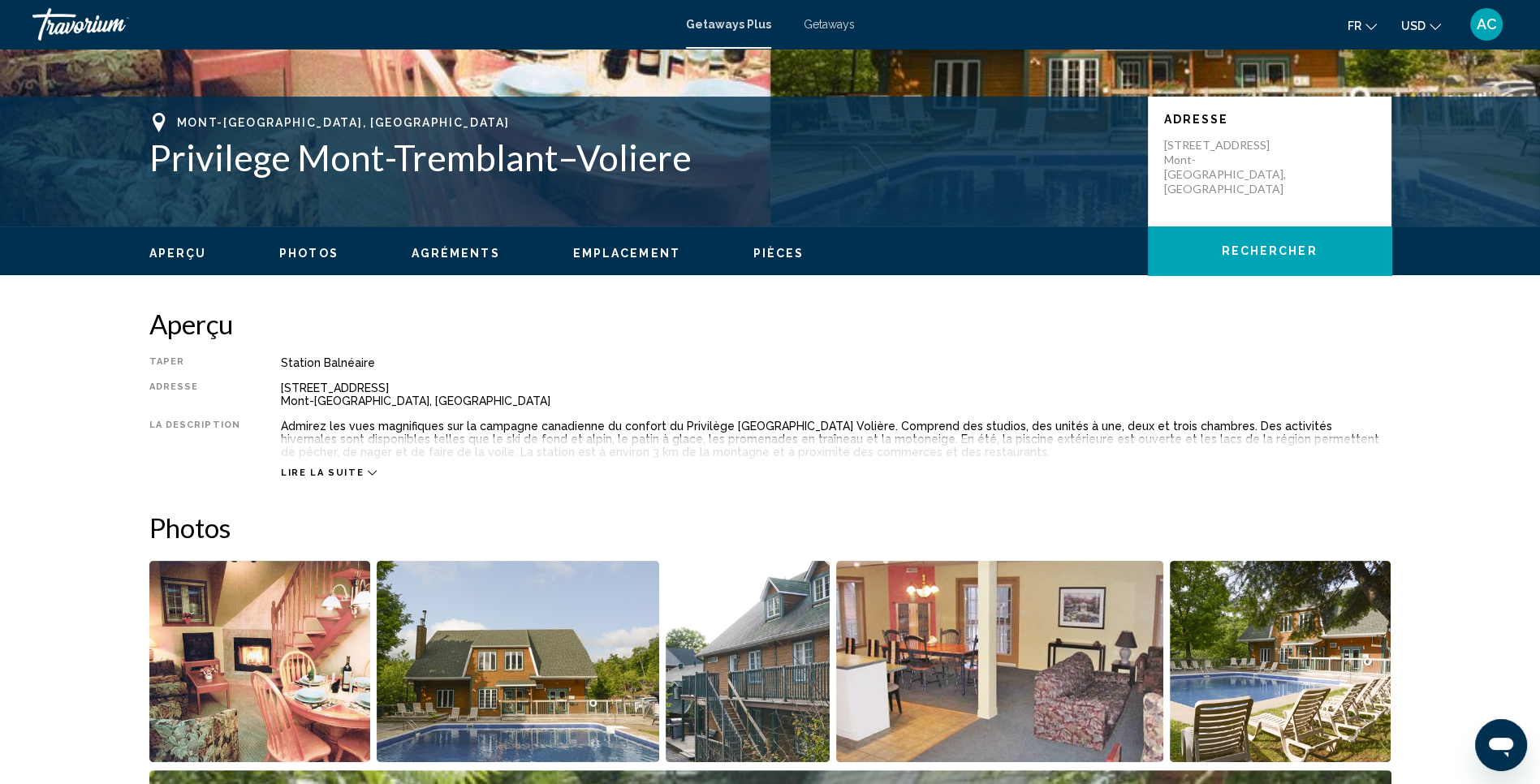
click at [368, 471] on icon "Main content" at bounding box center [372, 473] width 9 height 9
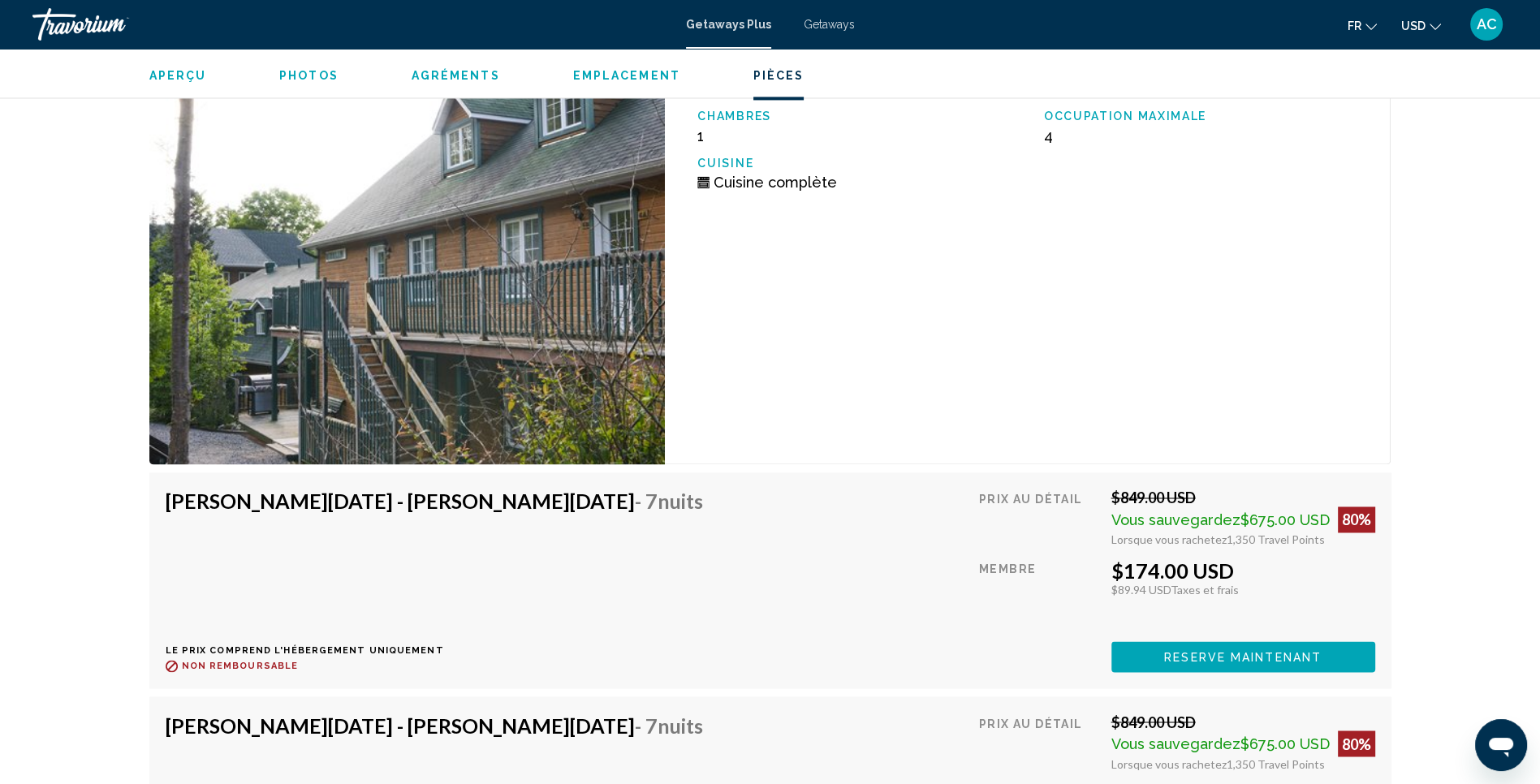
scroll to position [2958, 0]
